Goal: Task Accomplishment & Management: Complete application form

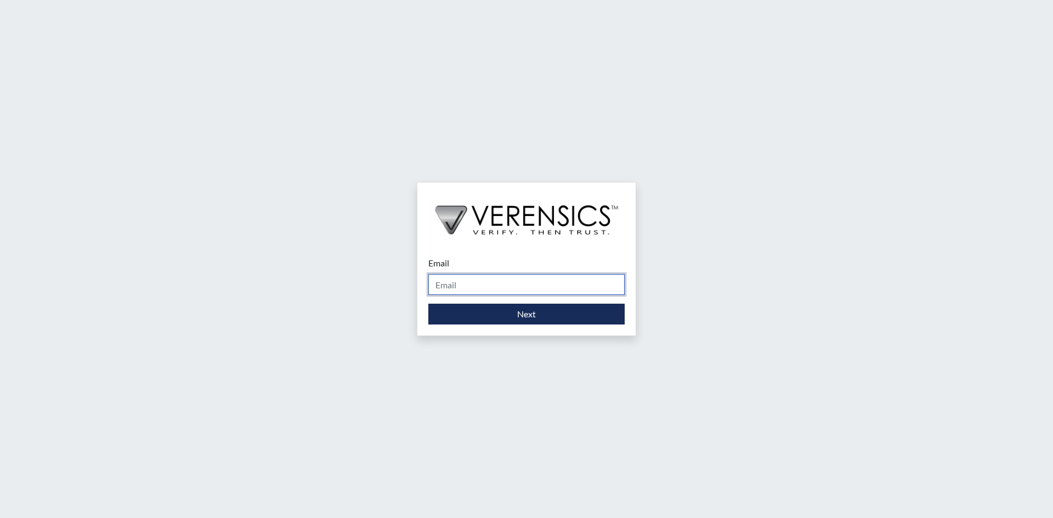
click at [441, 286] on input "Email" at bounding box center [526, 284] width 196 height 21
type input "[PERSON_NAME][EMAIL_ADDRESS][PERSON_NAME][DOMAIN_NAME]"
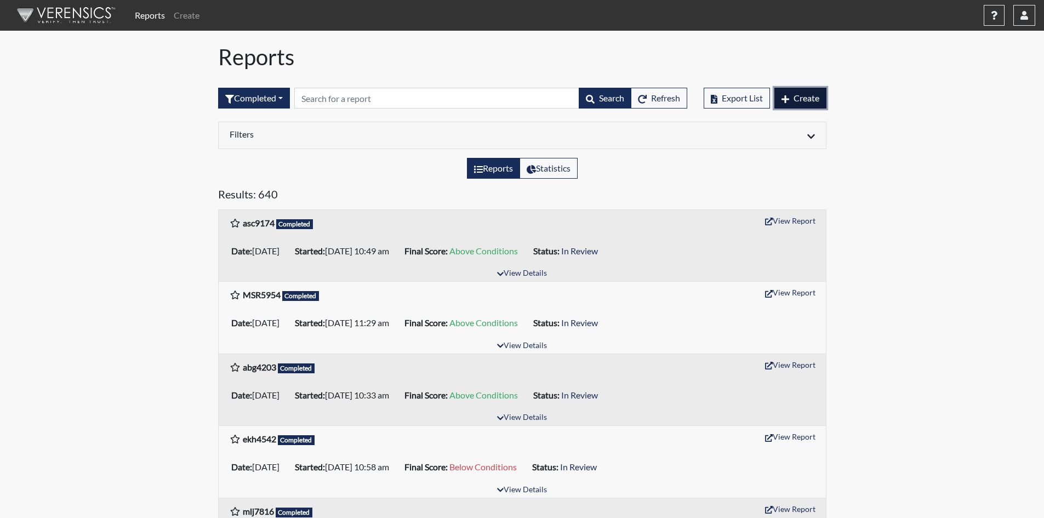
click at [804, 104] on button "Create" at bounding box center [801, 98] width 52 height 21
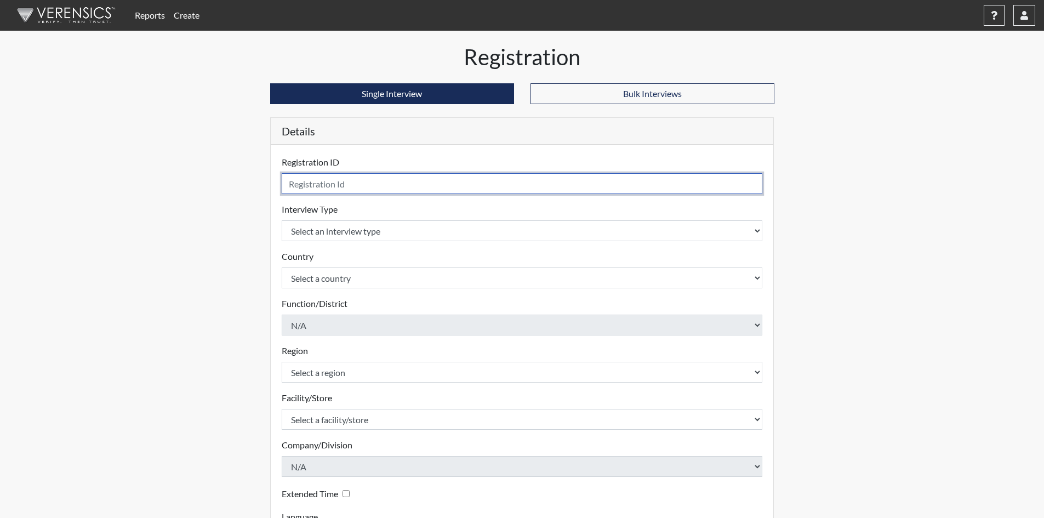
click at [453, 174] on input "text" at bounding box center [522, 183] width 481 height 21
type input "bbh3361"
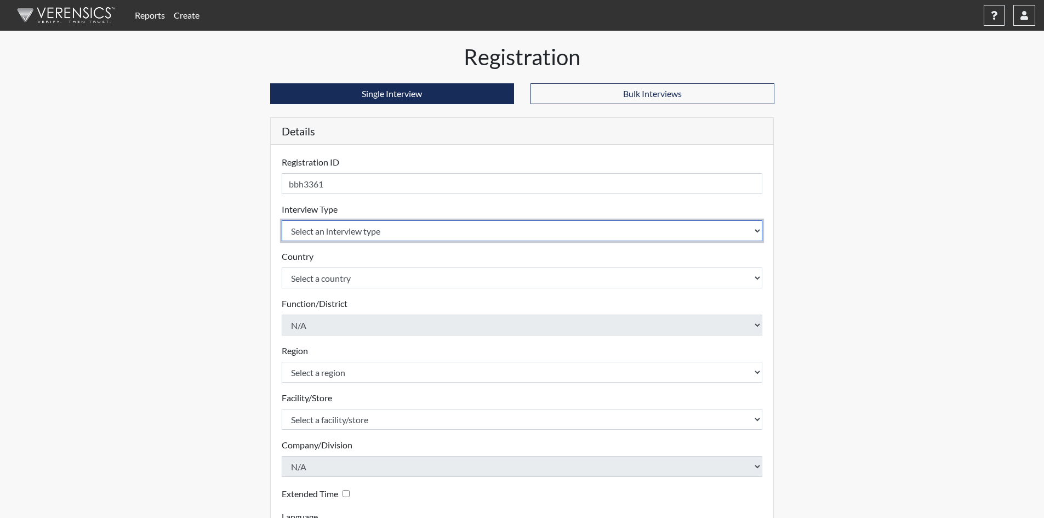
click at [323, 235] on select "Select an interview type Corrections Pre-Employment" at bounding box center [522, 230] width 481 height 21
select select "ff733e93-e1bf-11ea-9c9f-0eff0cf7eb8f"
click at [282, 220] on select "Select an interview type Corrections Pre-Employment" at bounding box center [522, 230] width 481 height 21
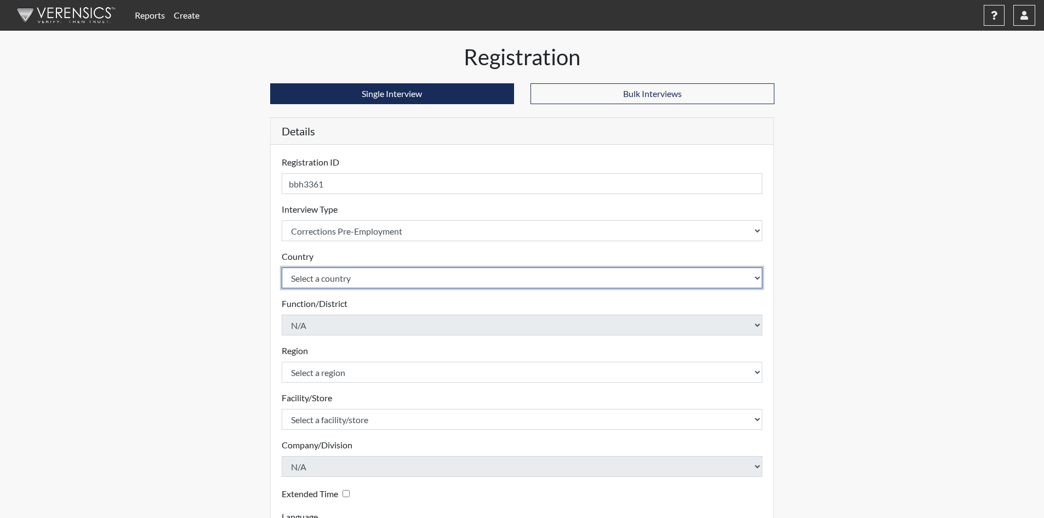
click at [308, 274] on select "Select a country [GEOGRAPHIC_DATA] [GEOGRAPHIC_DATA]" at bounding box center [522, 278] width 481 height 21
select select "united-states-of-[GEOGRAPHIC_DATA]"
click at [282, 268] on select "Select a country [GEOGRAPHIC_DATA] [GEOGRAPHIC_DATA]" at bounding box center [522, 278] width 481 height 21
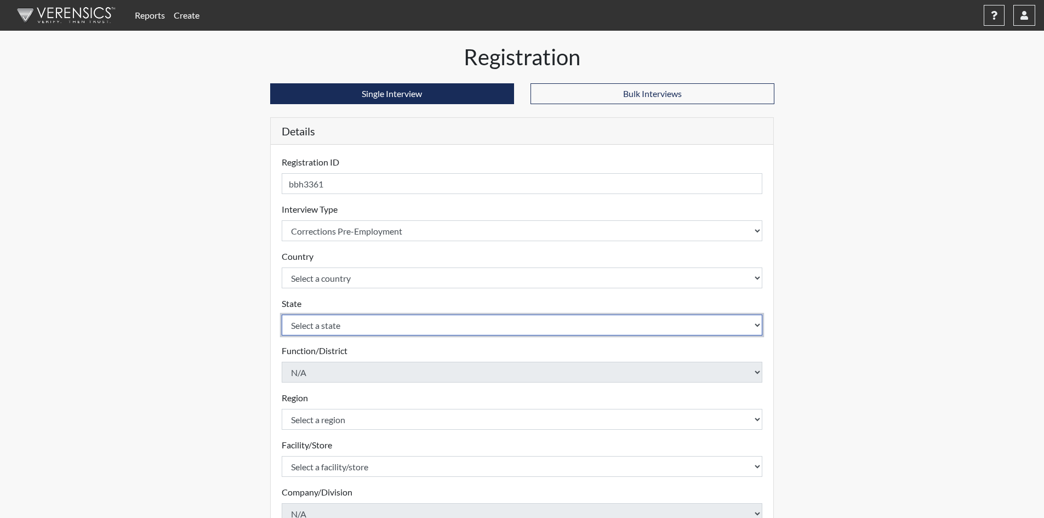
click at [307, 328] on select "Select a state [US_STATE] [US_STATE] [US_STATE] [US_STATE] [US_STATE] [US_STATE…" at bounding box center [522, 325] width 481 height 21
select select "GA"
click at [282, 315] on select "Select a state [US_STATE] [US_STATE] [US_STATE] [US_STATE] [US_STATE] [US_STATE…" at bounding box center [522, 325] width 481 height 21
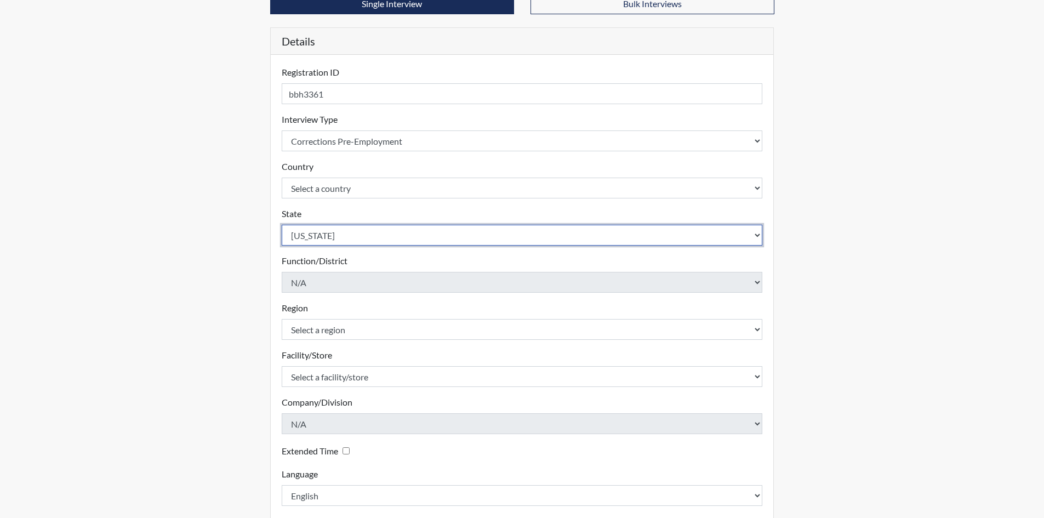
scroll to position [110, 0]
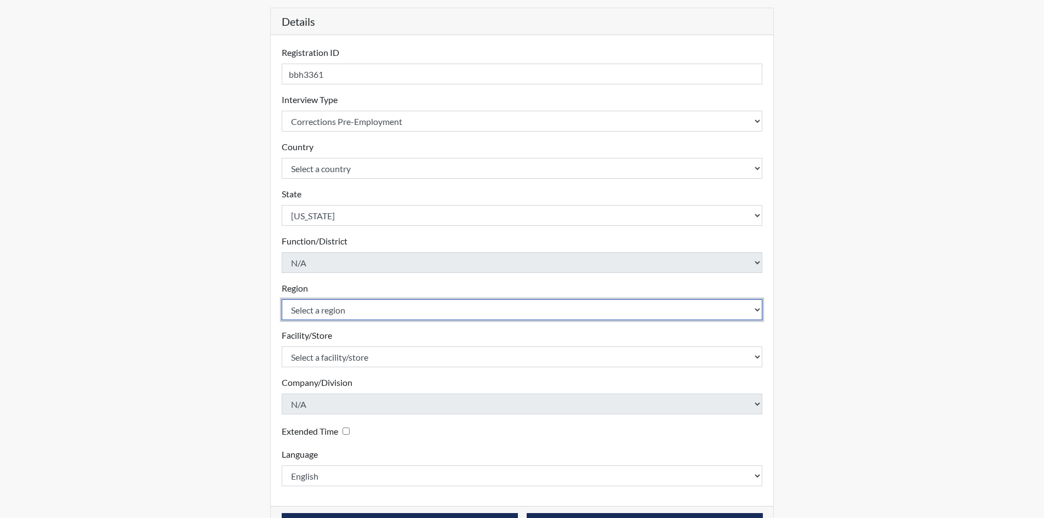
click at [346, 310] on select "Select a region [GEOGRAPHIC_DATA]" at bounding box center [522, 309] width 481 height 21
select select "51976826-f18e-4b67-8d3b-b0a0fa2f97ff"
click at [282, 299] on select "Select a region [GEOGRAPHIC_DATA]" at bounding box center [522, 309] width 481 height 21
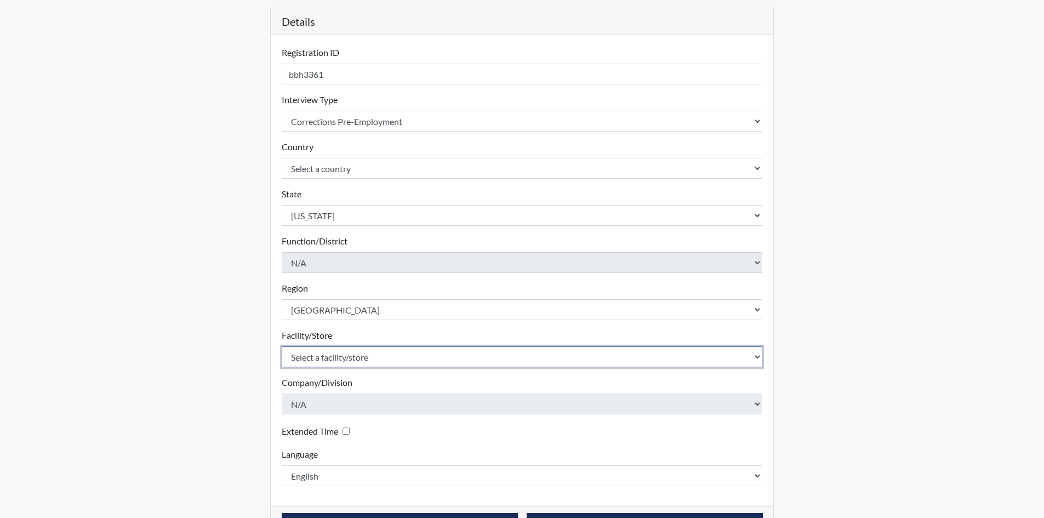
click at [313, 354] on select "Select a facility/store [PERSON_NAME] [PERSON_NAME] PSATC" at bounding box center [522, 356] width 481 height 21
select select "2bf4b575-5263-4093-9a0c-a4d6e4f1d94a"
click at [282, 346] on select "Select a facility/store [PERSON_NAME] [PERSON_NAME] PSATC" at bounding box center [522, 356] width 481 height 21
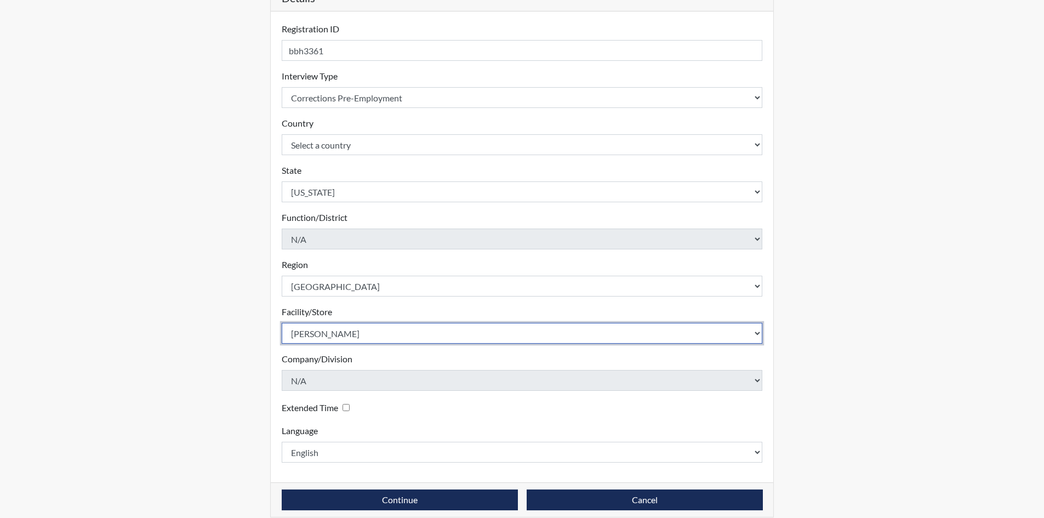
scroll to position [146, 0]
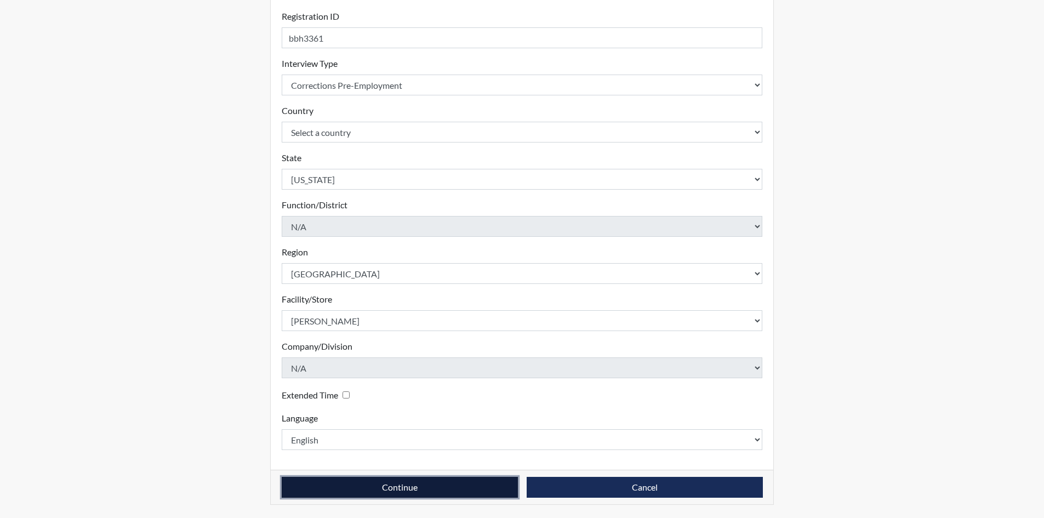
click at [385, 490] on button "Continue" at bounding box center [400, 487] width 236 height 21
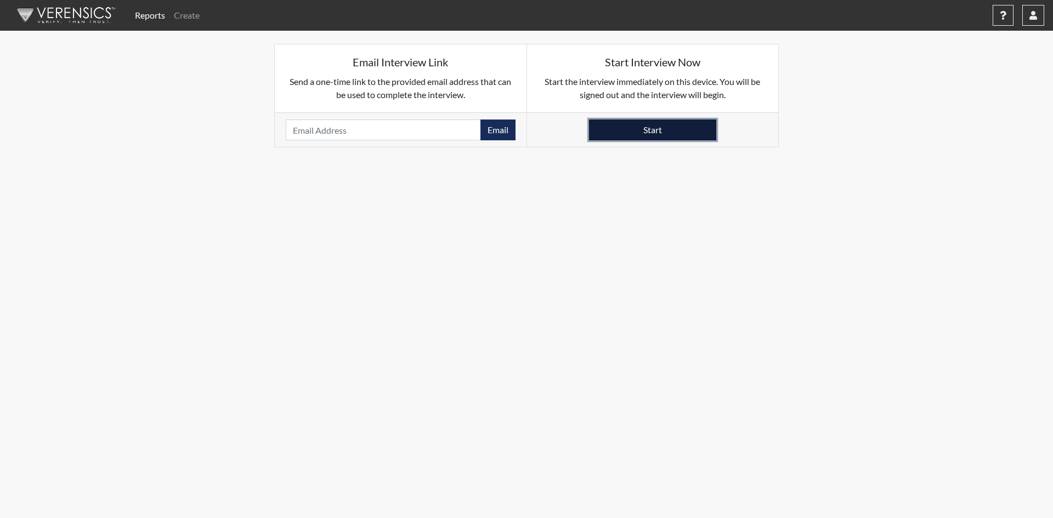
click at [670, 132] on button "Start" at bounding box center [652, 130] width 127 height 21
